Goal: Obtain resource: Download file/media

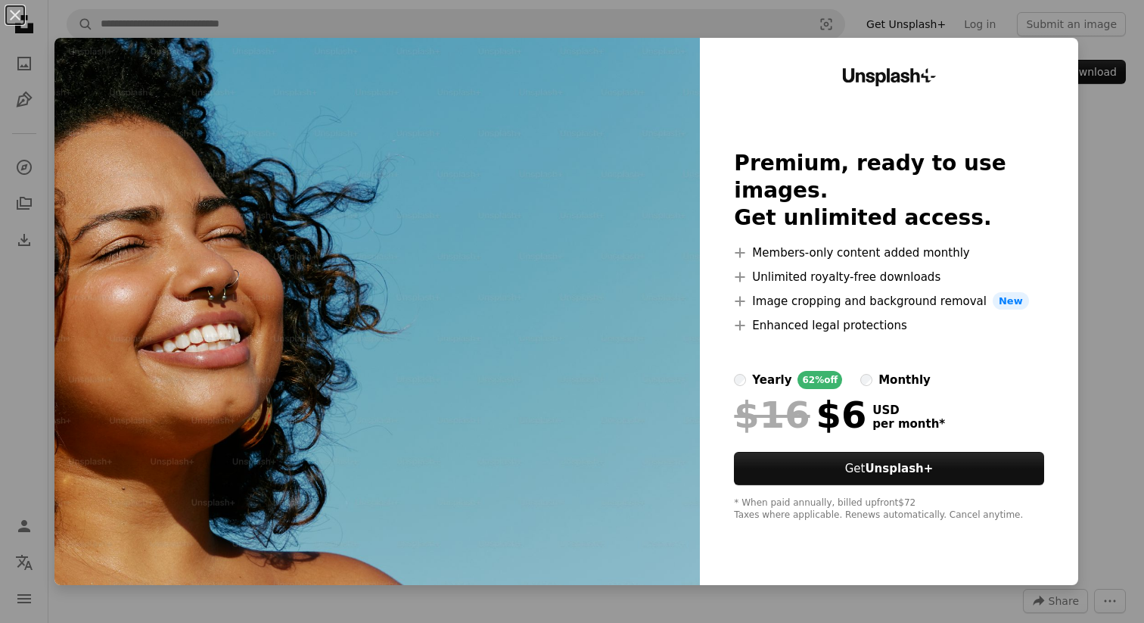
click at [1101, 119] on div "An X shape Unsplash+ Premium, ready to use images. Get unlimited access. A plus…" at bounding box center [572, 311] width 1144 height 623
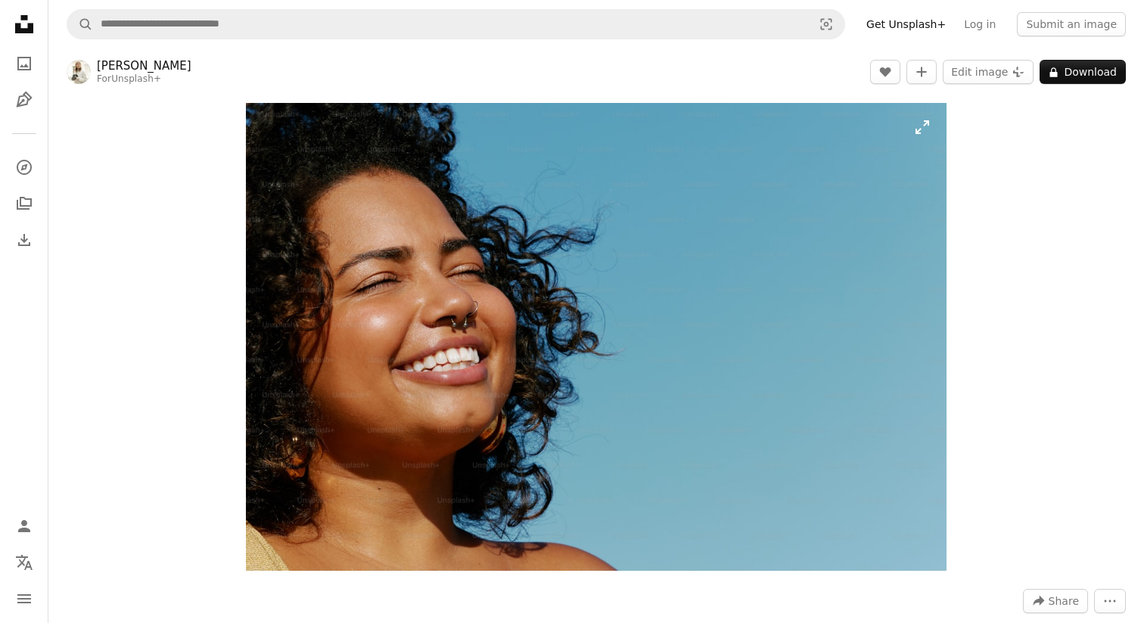
click at [808, 287] on img "Zoom in on this image" at bounding box center [596, 337] width 701 height 468
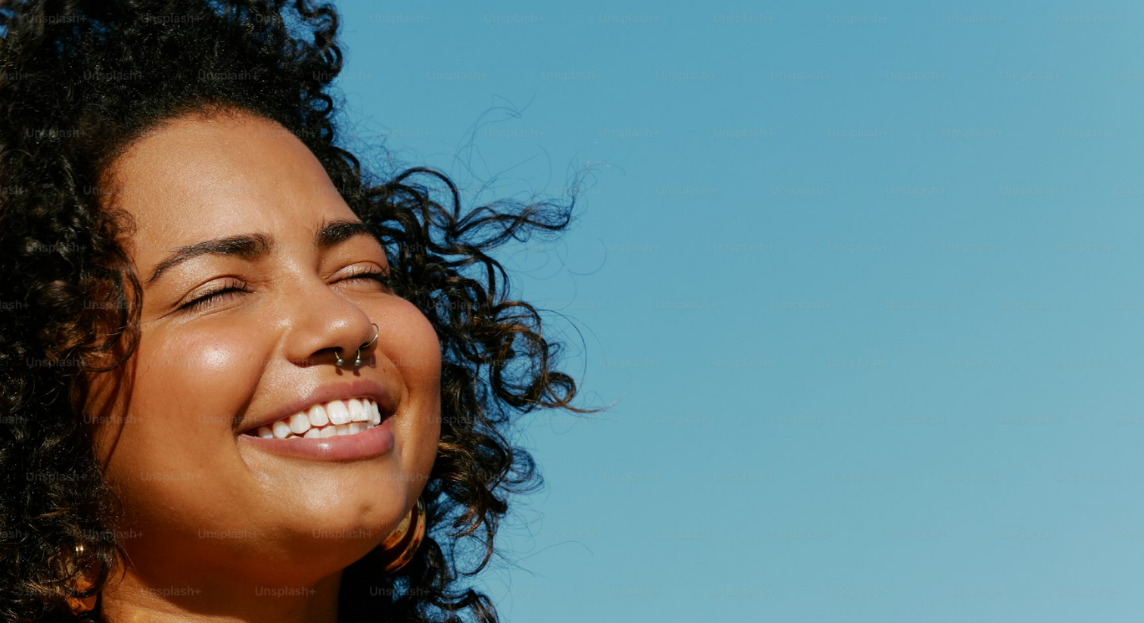
scroll to position [70, 0]
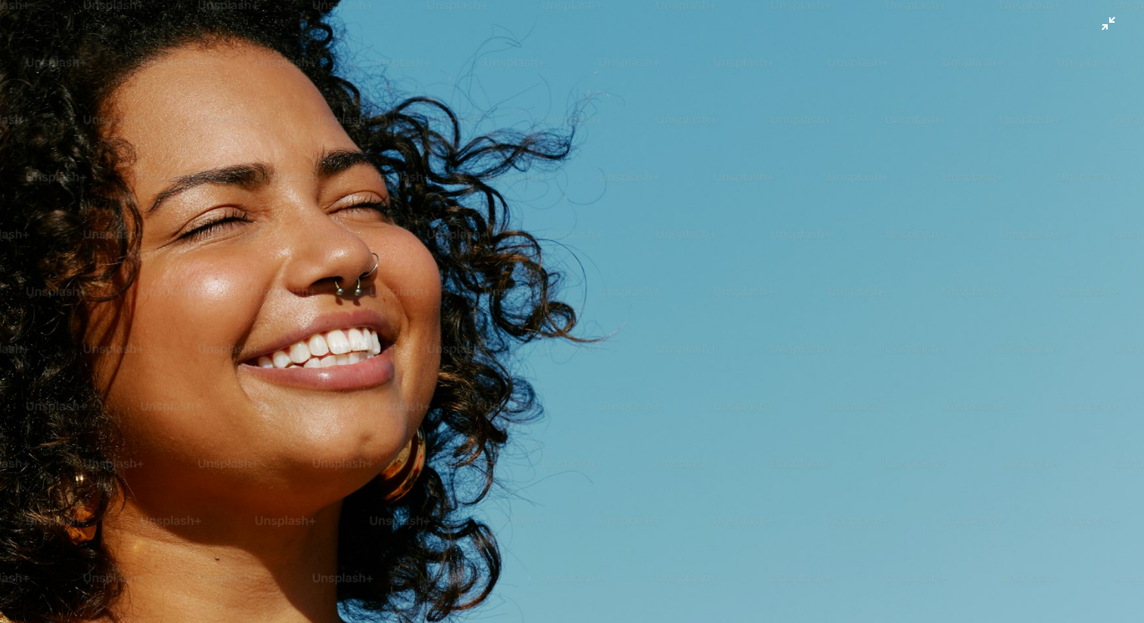
click at [1105, 22] on img "Zoom out on this image" at bounding box center [571, 311] width 1145 height 764
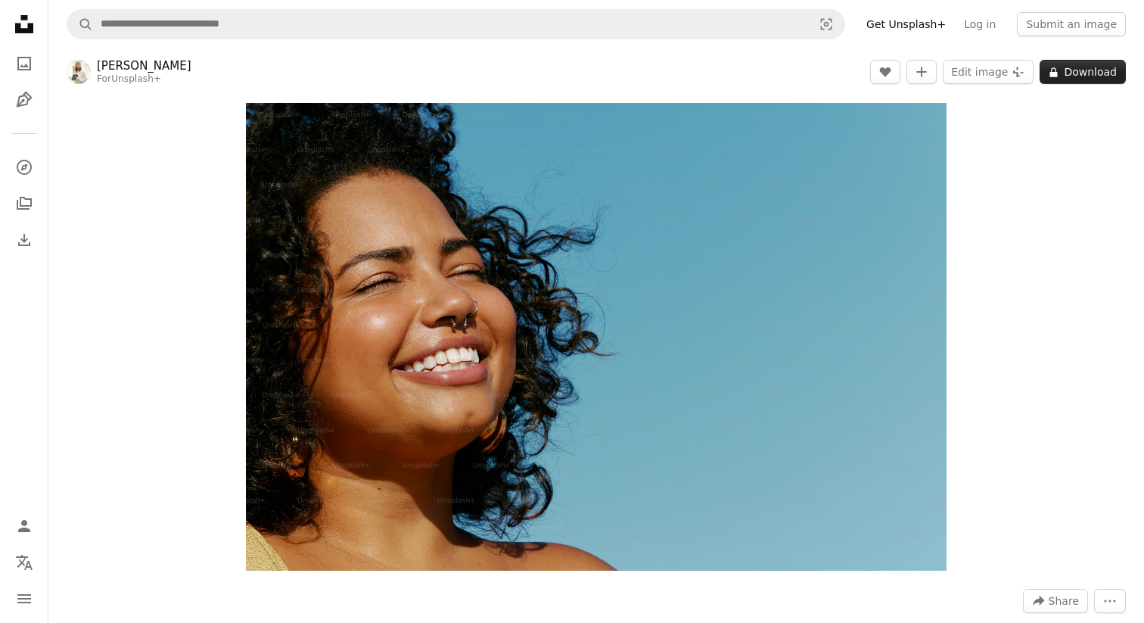
click at [1096, 70] on button "A lock Download" at bounding box center [1083, 72] width 86 height 24
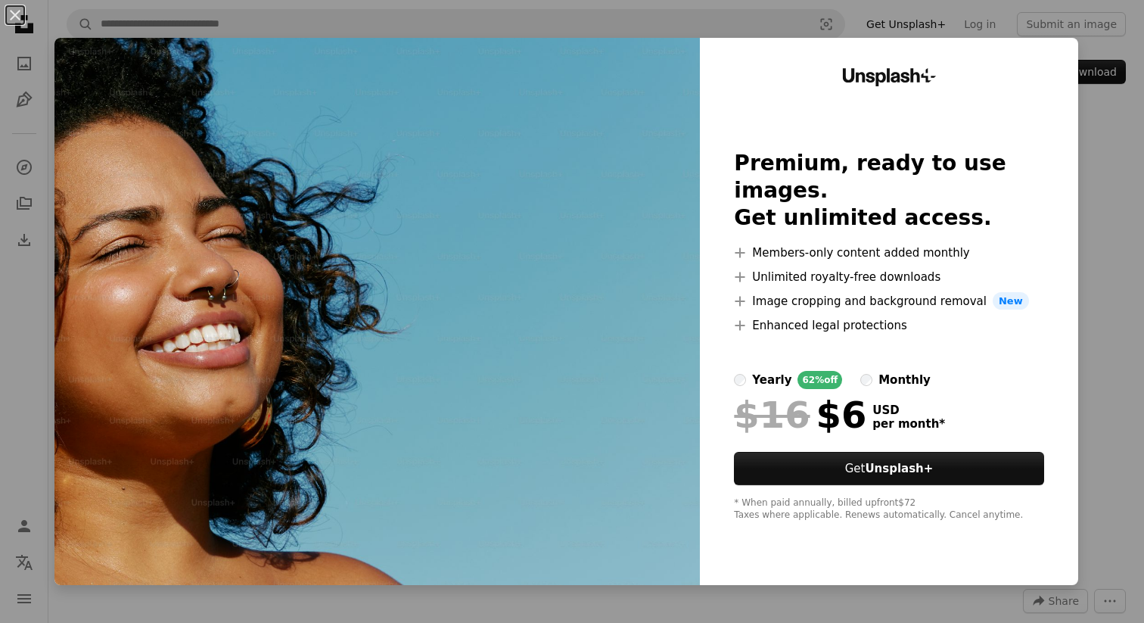
click at [1100, 149] on div "An X shape Unsplash+ Premium, ready to use images. Get unlimited access. A plus…" at bounding box center [572, 311] width 1144 height 623
